Goal: Task Accomplishment & Management: Use online tool/utility

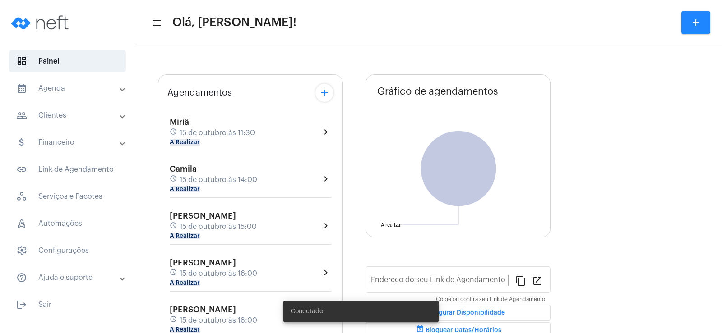
type input "[URL][DOMAIN_NAME]"
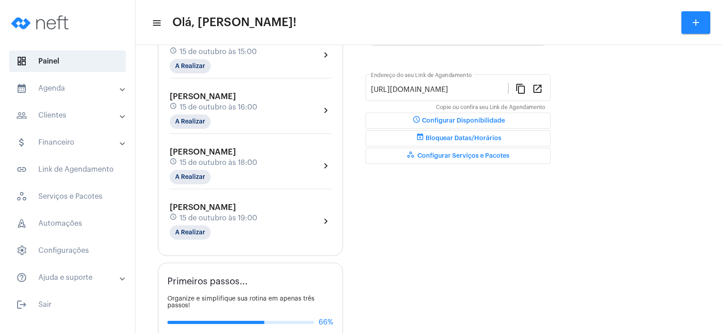
scroll to position [229, 0]
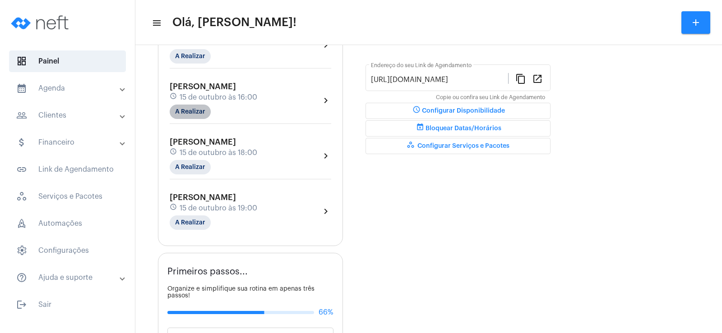
click at [203, 115] on mat-chip "A Realizar" at bounding box center [190, 112] width 41 height 14
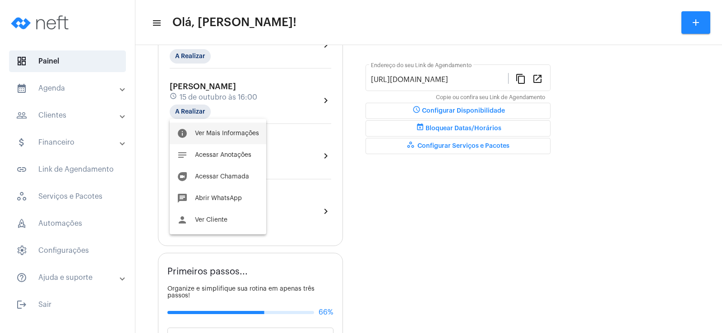
click at [216, 136] on span "Ver Mais Informações" at bounding box center [227, 133] width 64 height 6
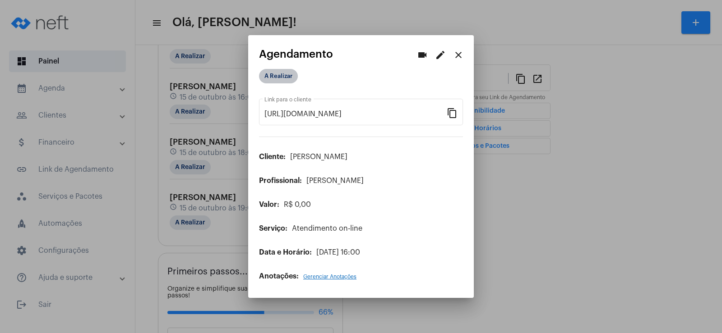
click at [282, 77] on mat-chip "A Realizar" at bounding box center [278, 76] width 39 height 14
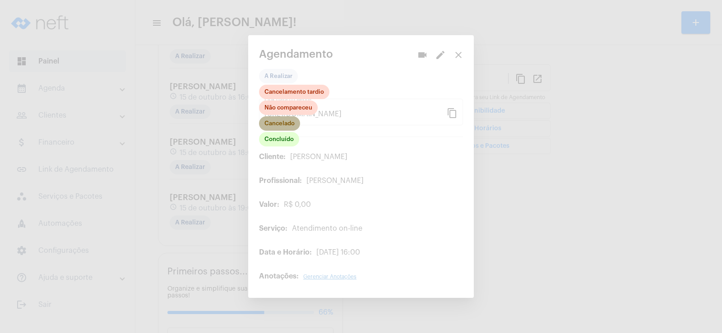
click at [281, 125] on mat-chip "Cancelado" at bounding box center [279, 123] width 41 height 14
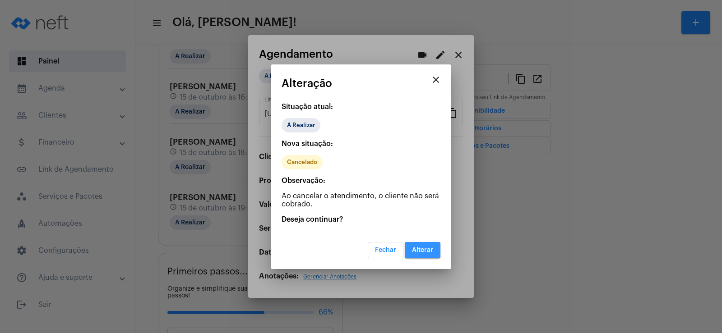
click at [426, 250] on span "Alterar" at bounding box center [422, 250] width 21 height 6
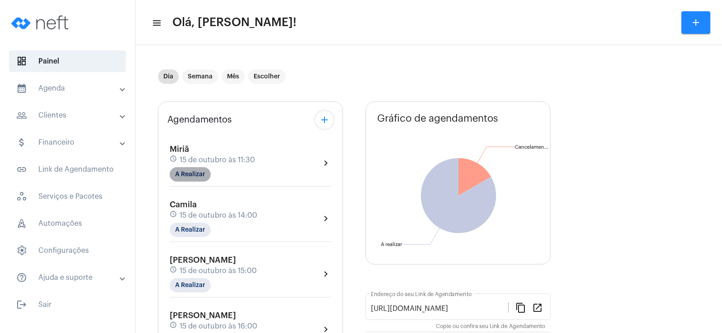
click at [179, 180] on mat-chip "A Realizar" at bounding box center [190, 174] width 41 height 14
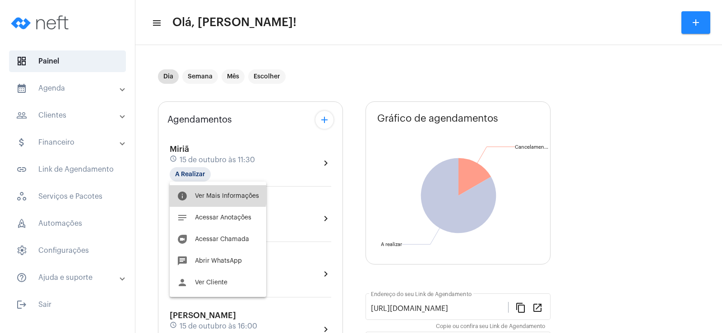
click at [209, 194] on span "Ver Mais Informações" at bounding box center [227, 196] width 64 height 6
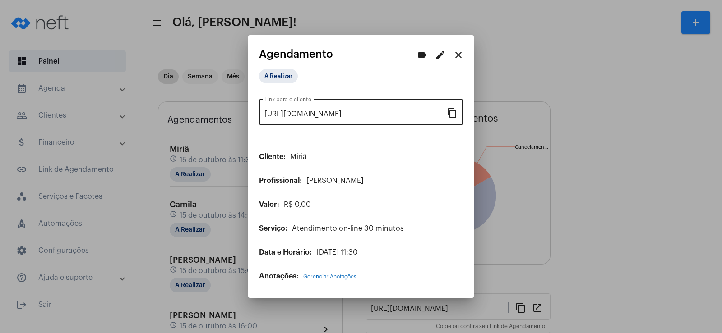
click at [450, 114] on mat-icon "content_copy" at bounding box center [451, 112] width 11 height 11
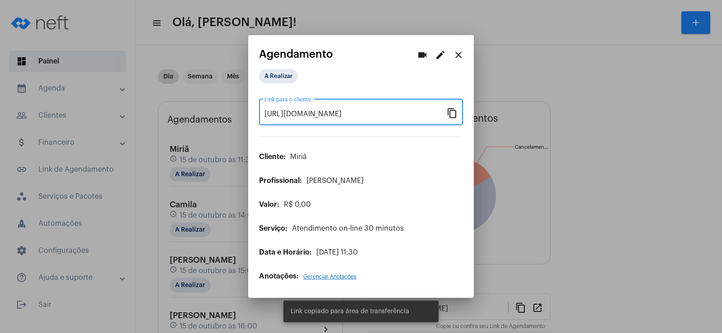
scroll to position [0, 79]
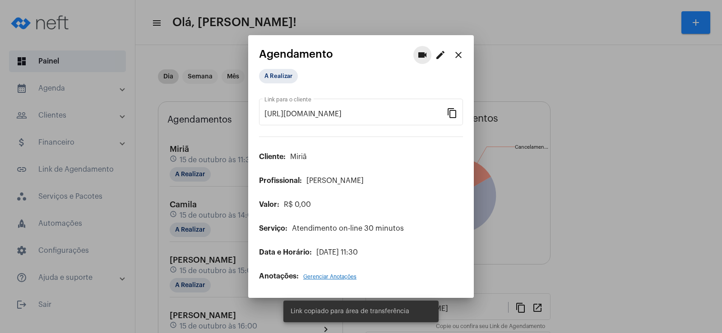
click at [423, 55] on mat-icon "videocam" at bounding box center [422, 55] width 11 height 11
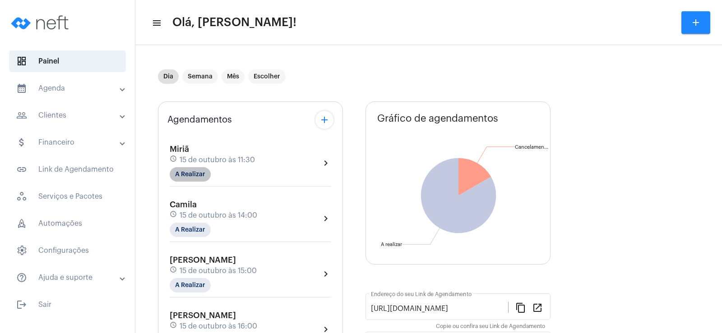
click at [196, 169] on mat-chip "A Realizar" at bounding box center [190, 174] width 41 height 14
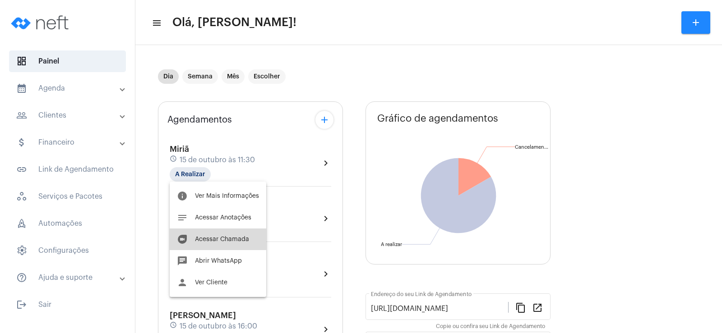
click at [223, 238] on span "Acessar Chamada" at bounding box center [222, 239] width 54 height 6
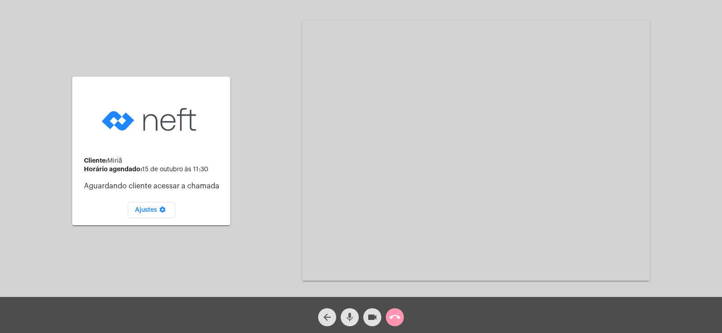
click at [347, 314] on mat-icon "mic" at bounding box center [349, 317] width 11 height 11
click at [370, 321] on mat-icon "videocam" at bounding box center [372, 317] width 11 height 11
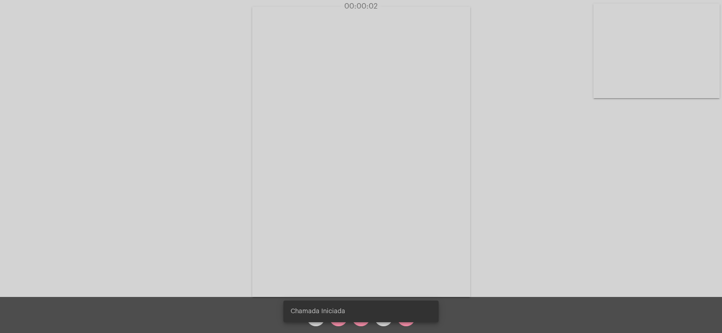
click at [336, 323] on div "Chamada Iniciada" at bounding box center [360, 311] width 177 height 43
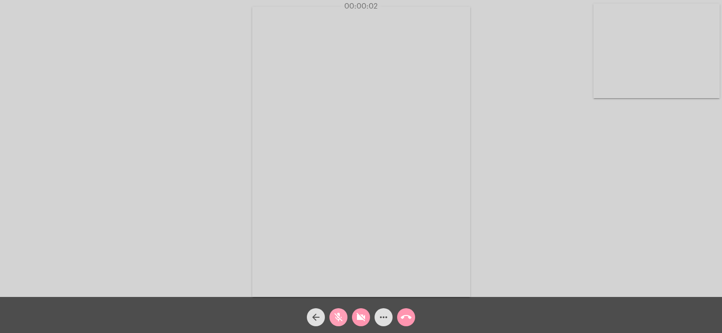
click at [336, 323] on span "mic_off" at bounding box center [338, 317] width 11 height 18
click at [363, 320] on mat-icon "videocam_off" at bounding box center [360, 317] width 11 height 11
click at [382, 314] on mat-icon "more_horiz" at bounding box center [383, 317] width 11 height 11
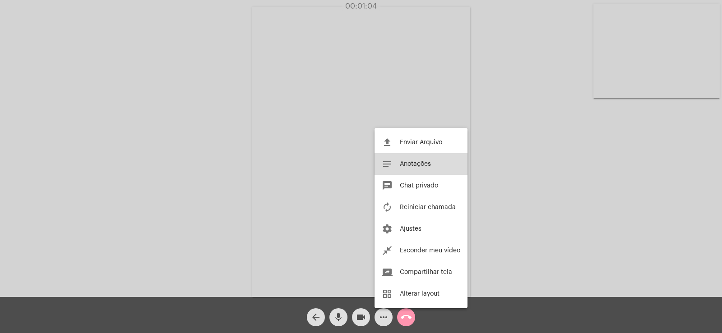
click at [415, 160] on button "notes Anotações" at bounding box center [420, 164] width 93 height 22
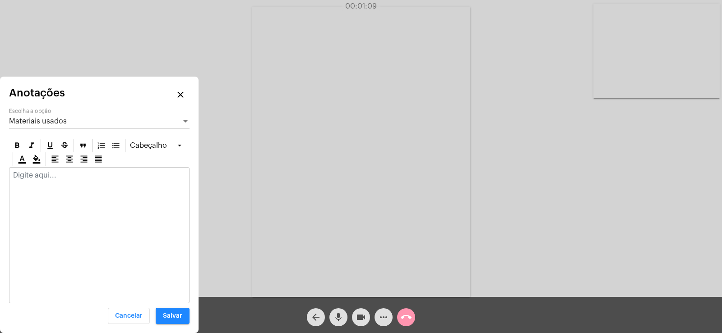
click at [29, 125] on div "Materiais usados" at bounding box center [95, 121] width 172 height 8
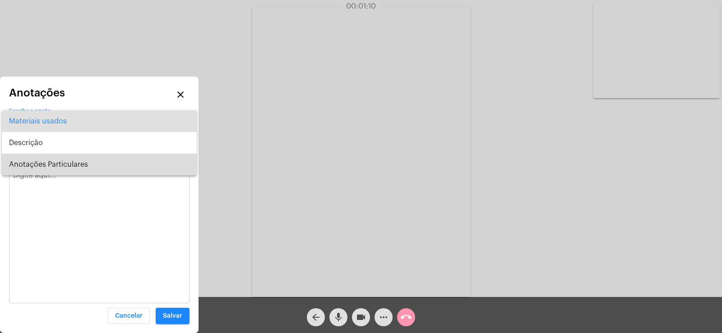
click at [61, 170] on span "Anotações Particulares" at bounding box center [99, 165] width 180 height 22
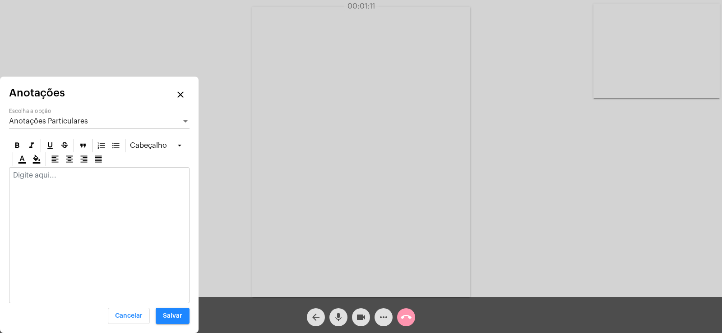
click at [46, 180] on div at bounding box center [98, 178] width 179 height 20
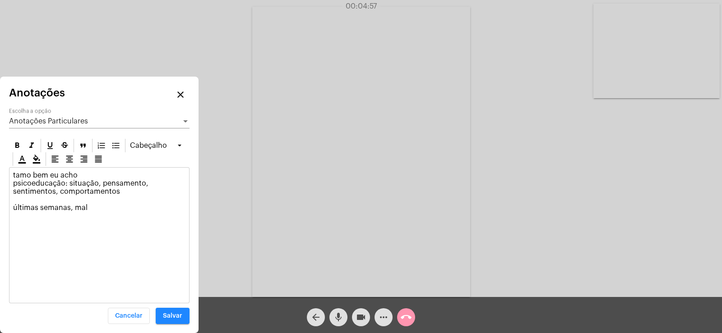
click at [100, 206] on p "tamo bem eu acho psicoeducação: situação, pensamento, sentimentos, comportament…" at bounding box center [99, 195] width 172 height 49
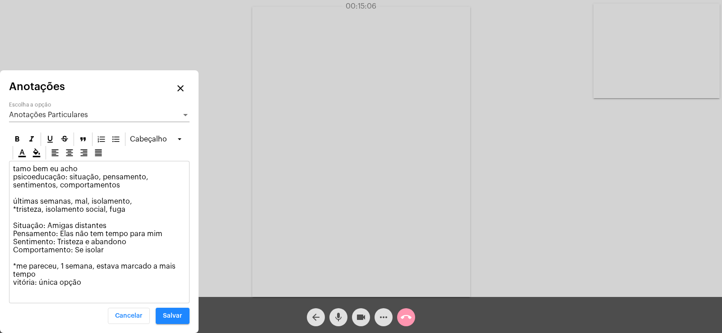
click at [122, 253] on p "tamo bem eu acho psicoeducação: situação, pensamento, sentimentos, comportament…" at bounding box center [99, 230] width 172 height 130
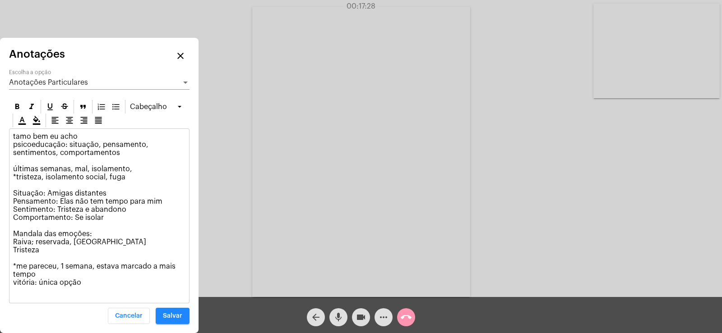
click at [42, 251] on p "tamo bem eu acho psicoeducação: situação, pensamento, sentimentos, comportament…" at bounding box center [99, 214] width 172 height 162
click at [67, 253] on p "tamo bem eu acho psicoeducação: situação, pensamento, sentimentos, comportament…" at bounding box center [99, 214] width 172 height 162
click at [165, 248] on p "tamo bem eu acho psicoeducação: situação, pensamento, sentimentos, comportament…" at bounding box center [99, 214] width 172 height 162
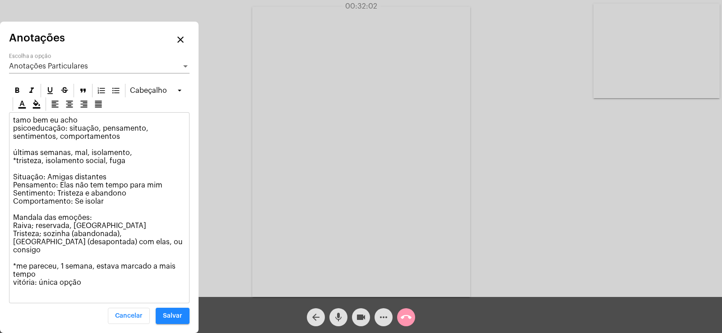
click at [107, 289] on p "tamo bem eu acho psicoeducação: situação, pensamento, sentimentos, comportament…" at bounding box center [99, 205] width 172 height 179
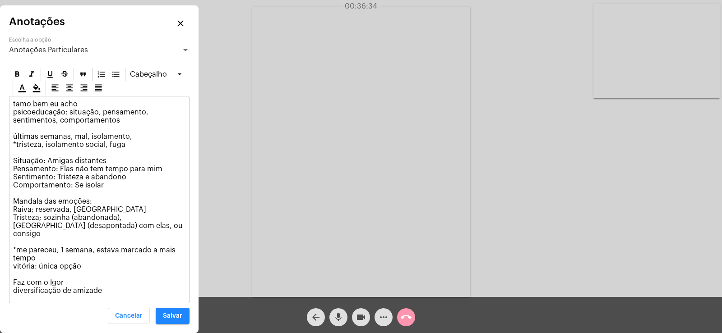
click at [170, 313] on button "Salvar" at bounding box center [173, 316] width 34 height 16
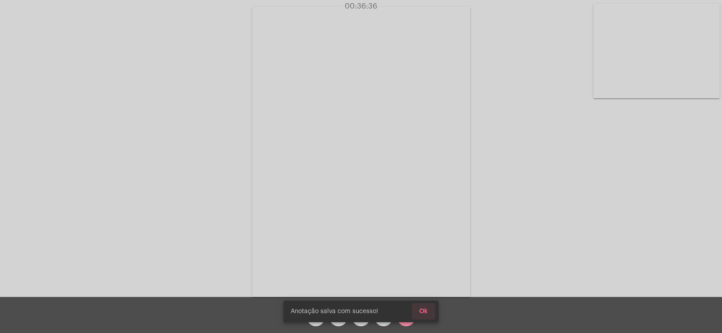
click at [419, 310] on span "Ok" at bounding box center [423, 311] width 9 height 6
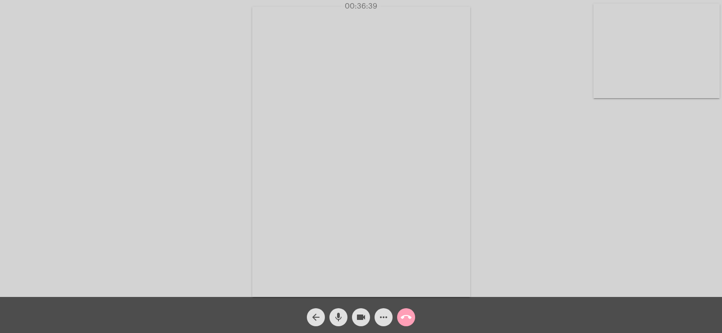
click at [409, 315] on mat-icon "call_end" at bounding box center [405, 317] width 11 height 11
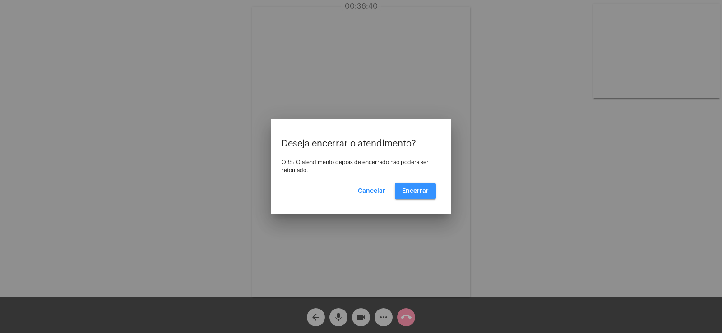
click at [406, 187] on button "Encerrar" at bounding box center [415, 191] width 41 height 16
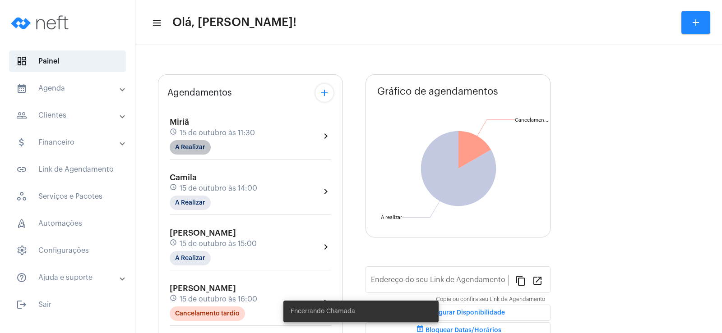
click at [187, 142] on mat-chip "A Realizar" at bounding box center [190, 147] width 41 height 14
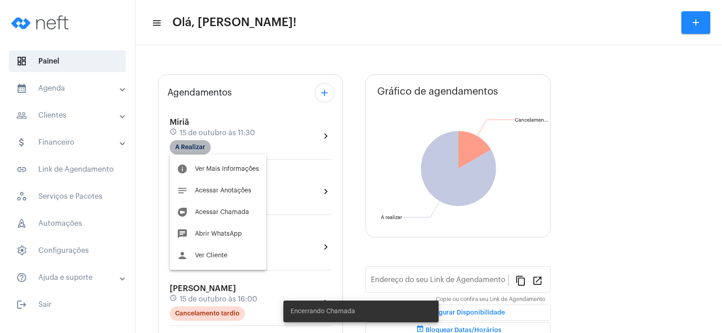
type input "[URL][DOMAIN_NAME]"
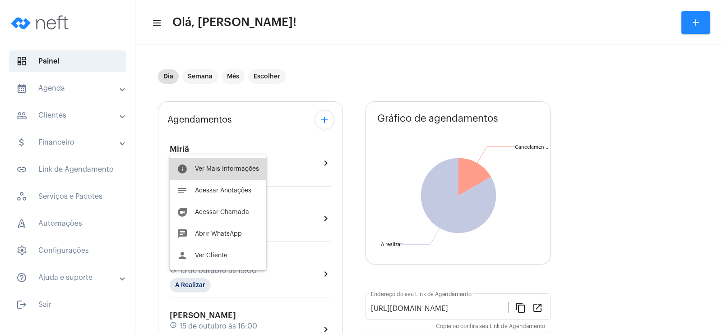
click at [220, 170] on span "Ver Mais Informações" at bounding box center [227, 169] width 64 height 6
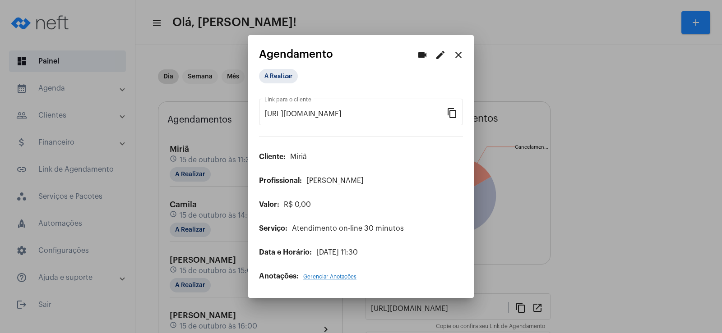
click at [285, 84] on div "A Realizar" at bounding box center [304, 76] width 94 height 18
click at [284, 80] on mat-chip "A Realizar" at bounding box center [278, 76] width 39 height 14
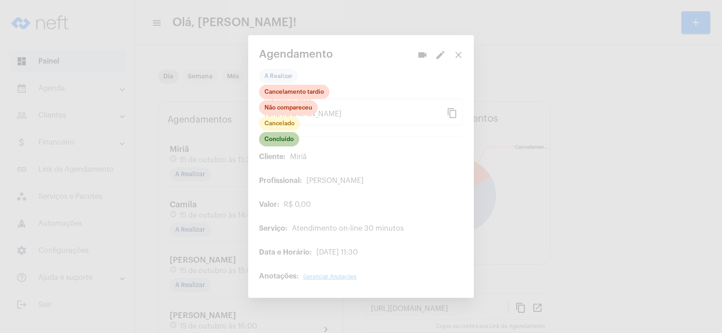
click at [282, 140] on mat-chip "Concluído" at bounding box center [279, 139] width 40 height 14
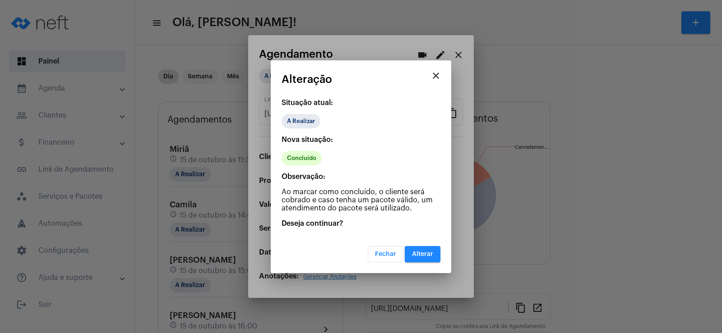
click at [418, 254] on span "Alterar" at bounding box center [422, 254] width 21 height 6
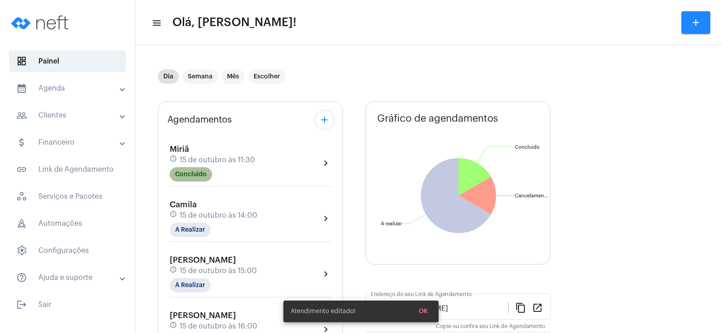
click at [192, 171] on mat-chip "Concluído" at bounding box center [191, 174] width 42 height 14
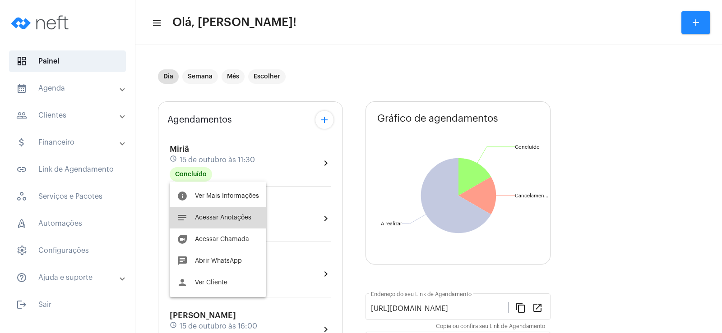
click at [223, 212] on button "notes Acessar Anotações" at bounding box center [218, 218] width 97 height 22
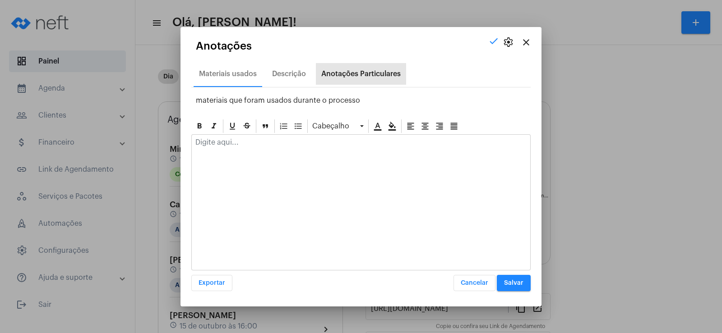
click at [340, 69] on div "Anotações Particulares" at bounding box center [361, 74] width 90 height 22
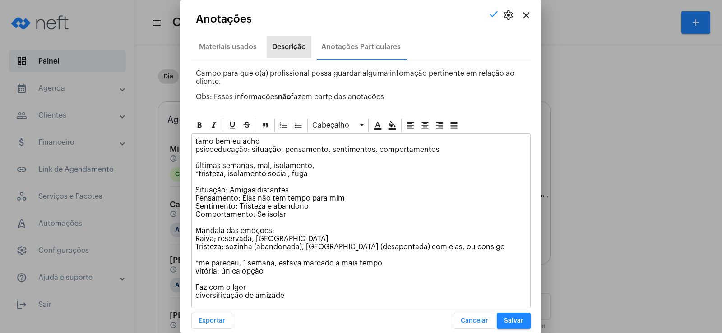
click at [276, 50] on div "Descrição" at bounding box center [289, 47] width 34 height 8
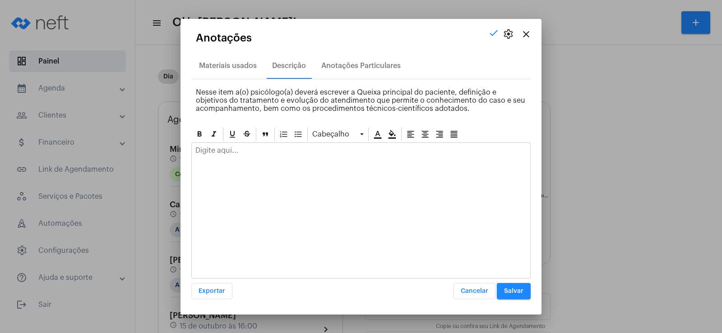
click at [216, 149] on p at bounding box center [360, 151] width 331 height 8
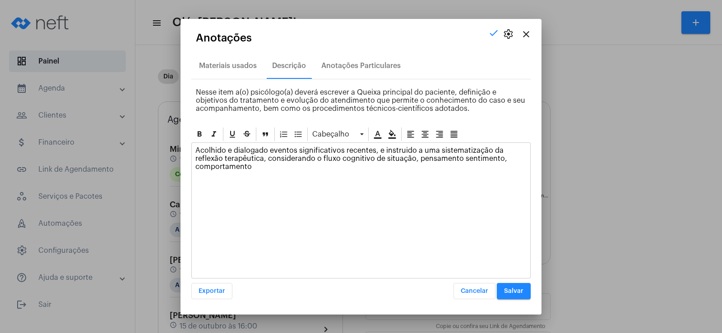
click at [459, 159] on p "Acolhido e dialogado eventos significativos recentes, e instruido a uma sistema…" at bounding box center [360, 159] width 331 height 24
click at [416, 156] on p "Acolhido e dialogado eventos significativos recentes, e instruido a uma sistema…" at bounding box center [360, 159] width 331 height 24
click at [253, 165] on p "Acolhido e dialogado eventos significativos recentes, e instruido a uma sistema…" at bounding box center [360, 159] width 331 height 24
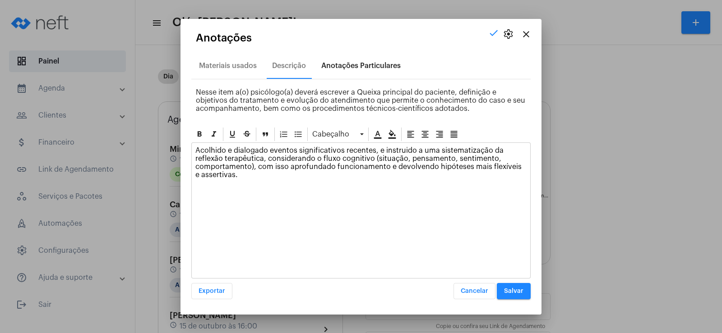
click at [357, 68] on div "Anotações Particulares" at bounding box center [360, 66] width 79 height 8
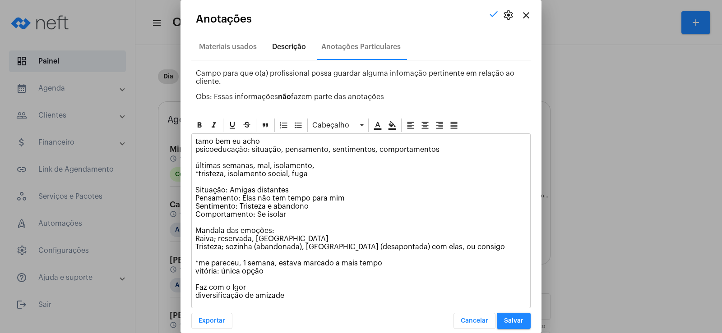
click at [303, 47] on div "Descrição" at bounding box center [289, 47] width 34 height 8
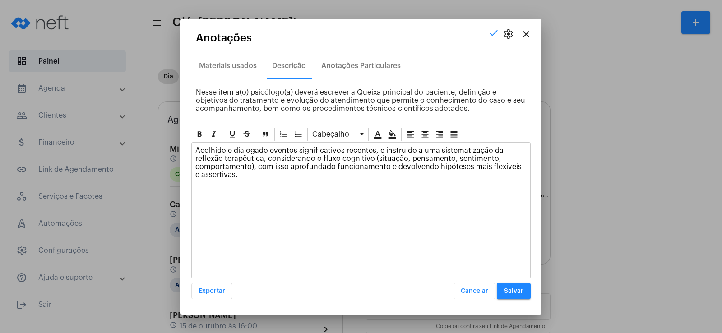
click at [510, 292] on span "Salvar" at bounding box center [513, 291] width 19 height 6
